Goal: Book appointment/travel/reservation

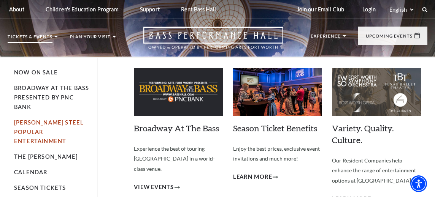
scroll to position [38, 0]
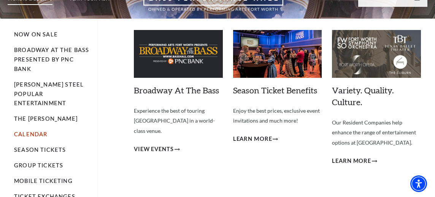
click at [27, 131] on link "Calendar" at bounding box center [30, 134] width 33 height 6
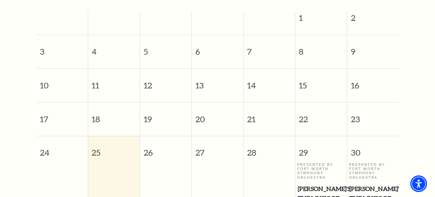
scroll to position [254, 0]
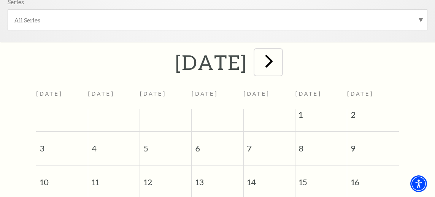
click at [280, 63] on span "next" at bounding box center [269, 61] width 22 height 22
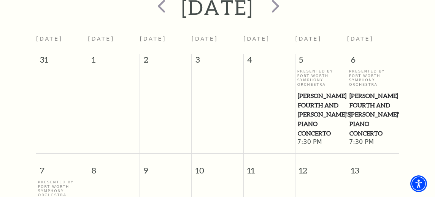
scroll to position [292, 0]
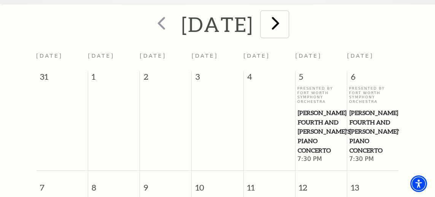
click at [286, 24] on span "next" at bounding box center [275, 23] width 22 height 22
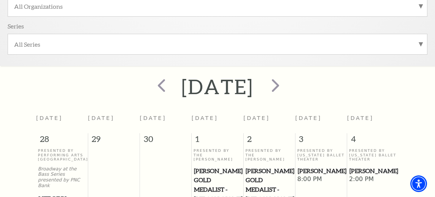
scroll to position [216, 0]
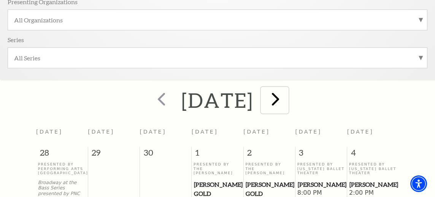
click at [286, 97] on span "next" at bounding box center [275, 99] width 22 height 22
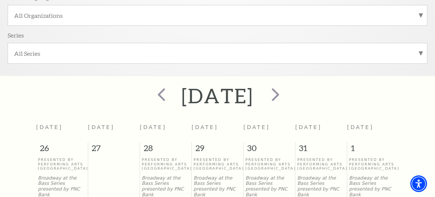
scroll to position [178, 0]
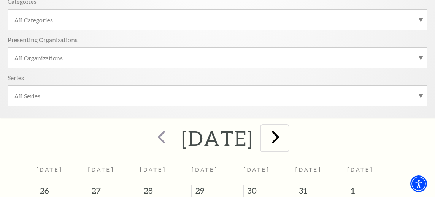
click at [286, 136] on span "next" at bounding box center [275, 137] width 22 height 22
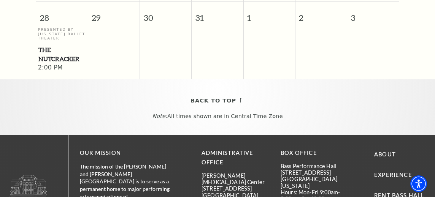
scroll to position [1013, 0]
